Goal: Task Accomplishment & Management: Manage account settings

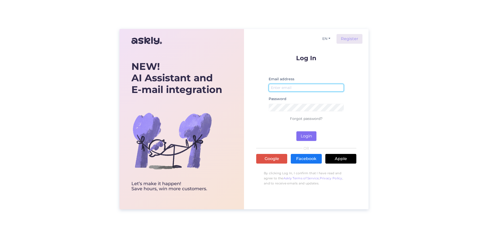
type input "[EMAIL_ADDRESS][DOMAIN_NAME]"
click at [310, 138] on button "Login" at bounding box center [307, 136] width 20 height 10
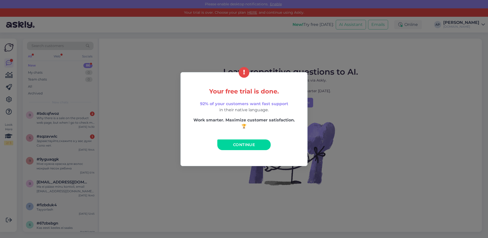
click at [254, 150] on link "Continue" at bounding box center [243, 145] width 53 height 11
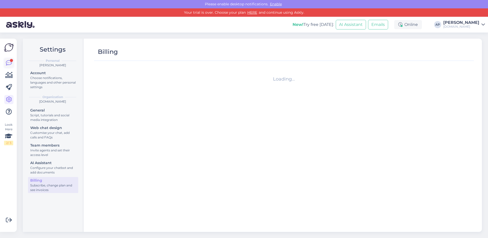
click at [9, 64] on icon at bounding box center [9, 63] width 6 height 6
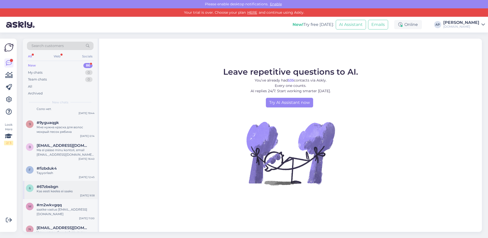
scroll to position [76, 0]
